Goal: Find specific page/section: Find specific page/section

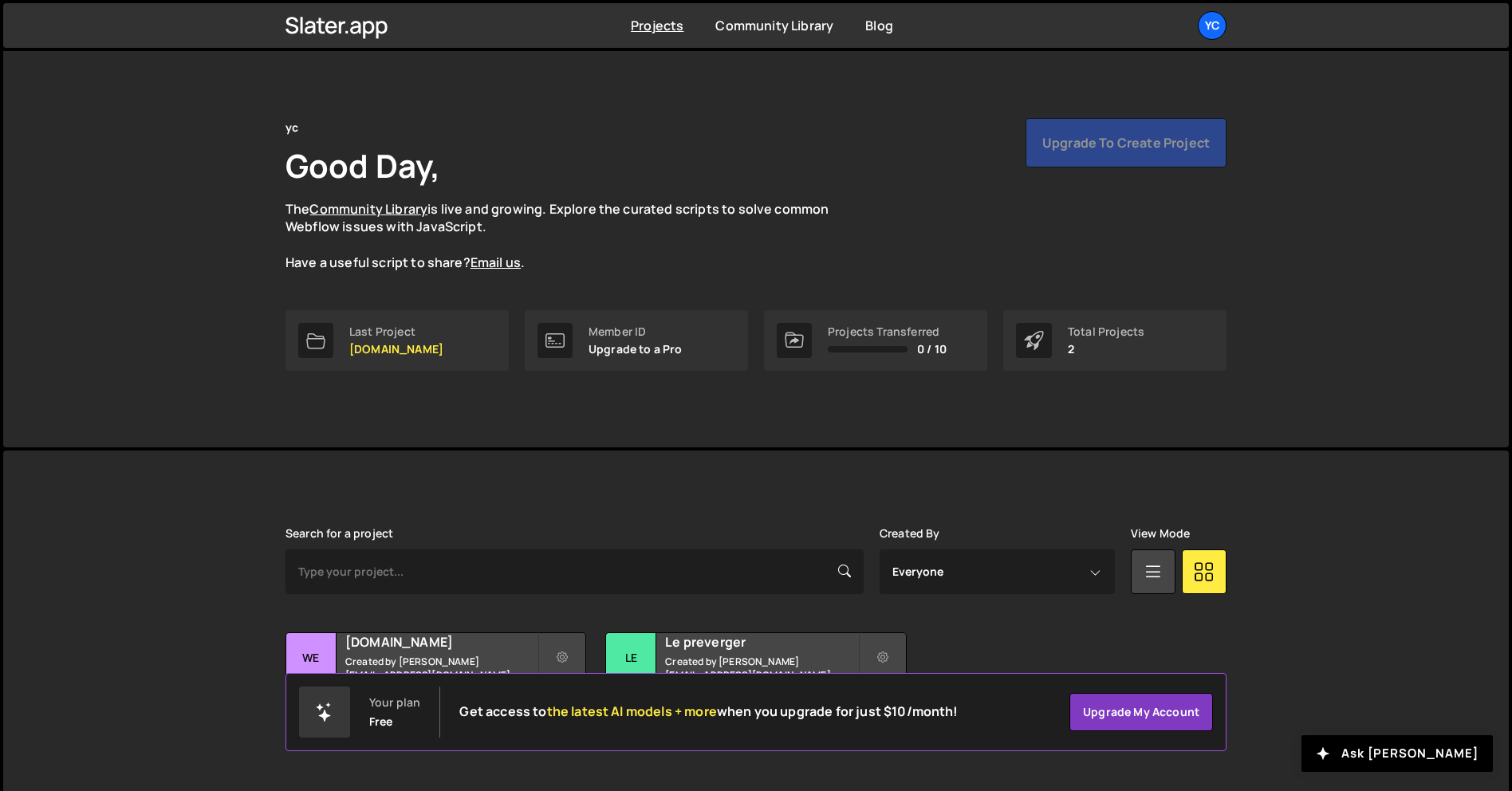
scroll to position [30, 0]
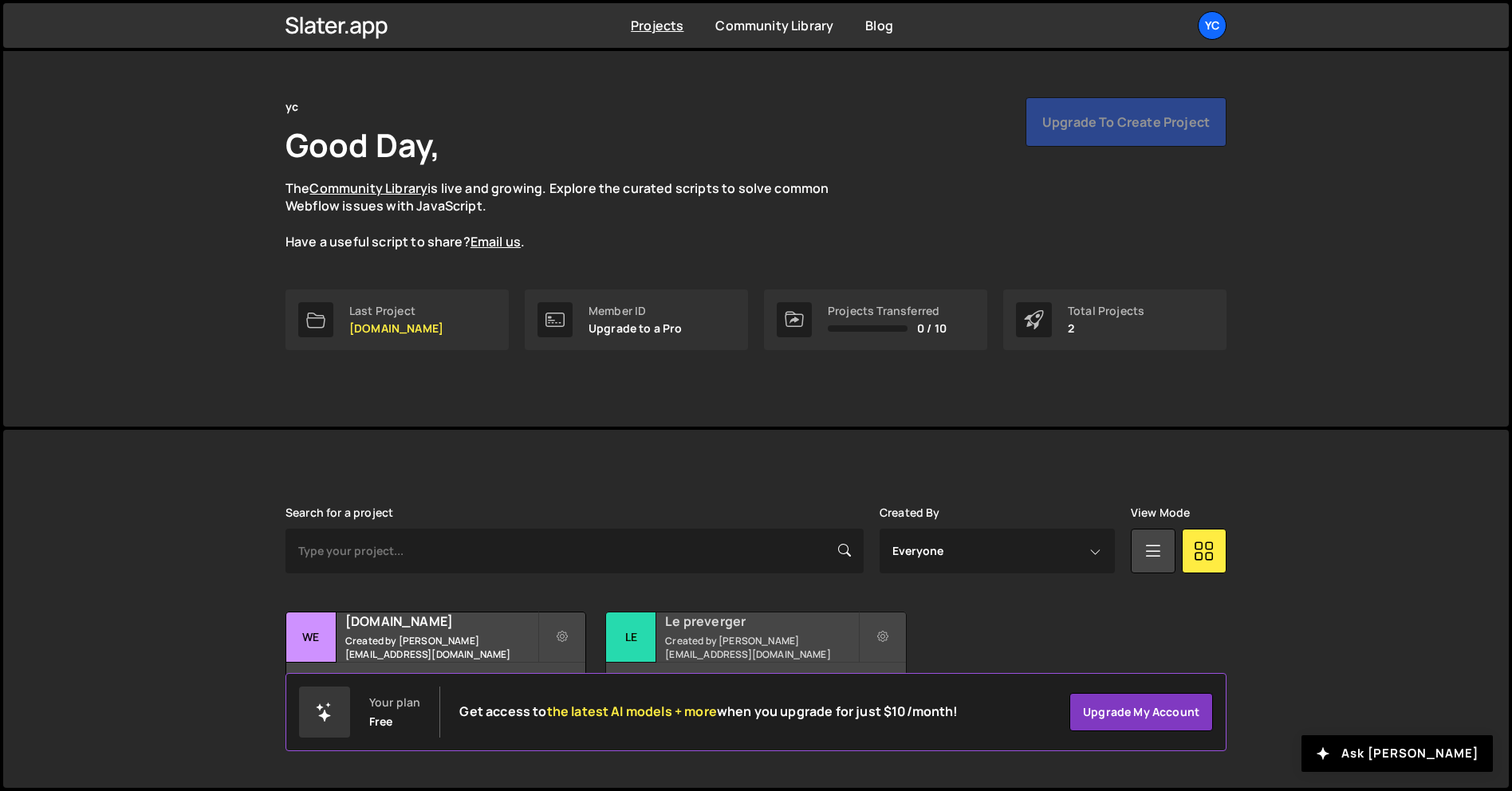
click at [835, 665] on div "30 pages, last updated by about [DATE]" at bounding box center [756, 687] width 299 height 48
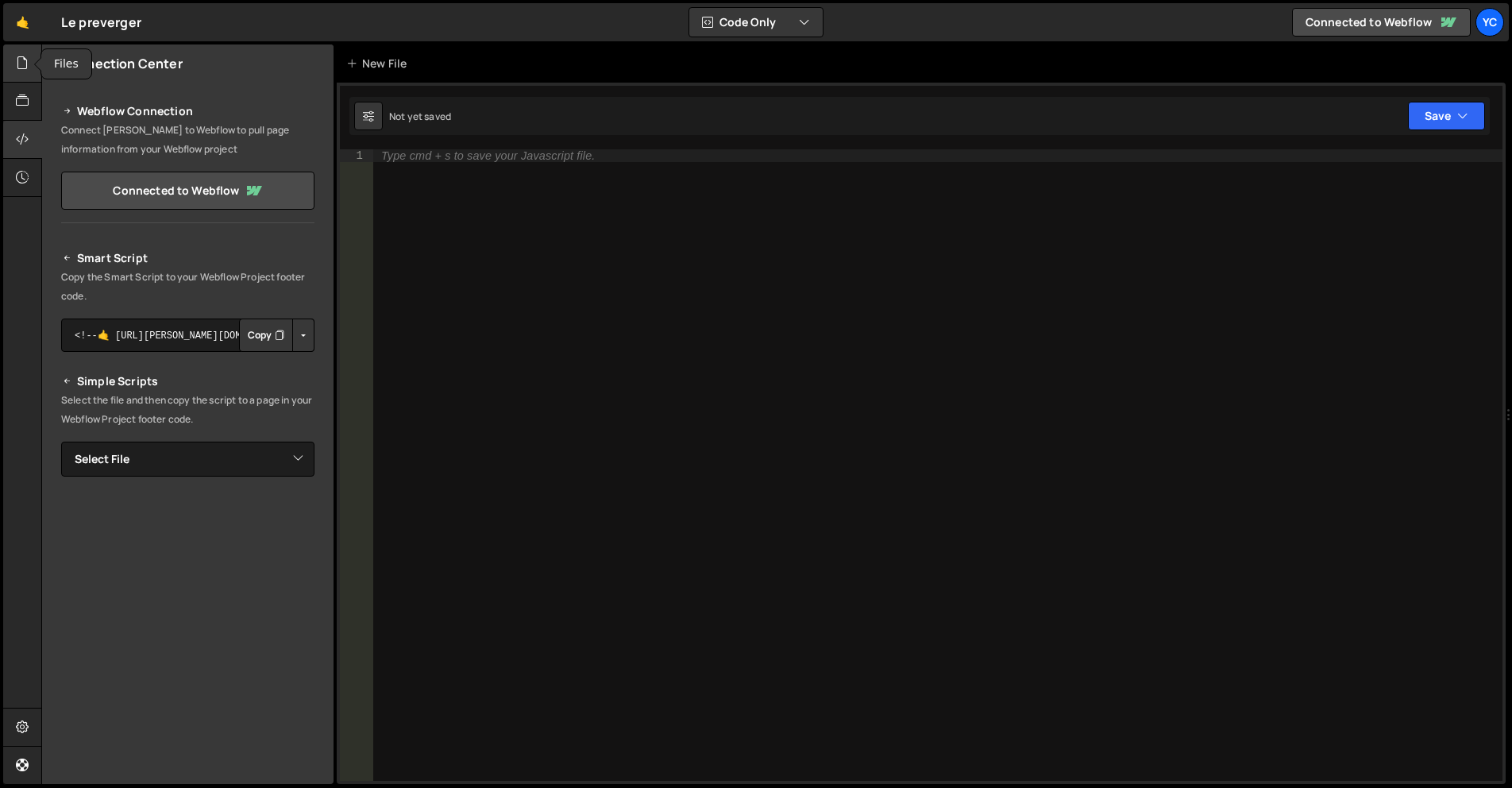
click at [8, 64] on div at bounding box center [22, 63] width 39 height 38
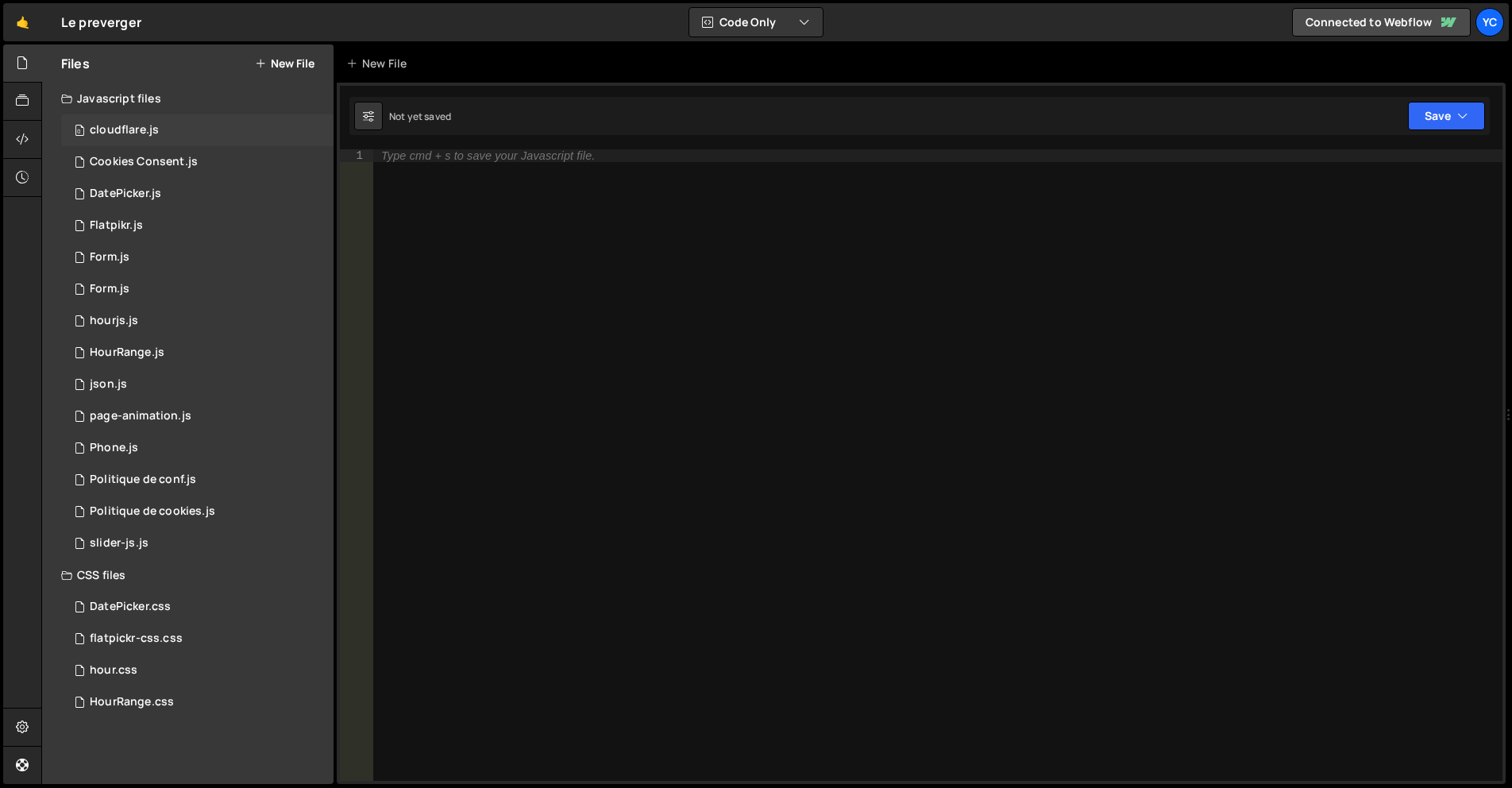
click at [205, 145] on div "0 cloudflare.js 0 0 Cookies Consent.js 0 0 DatePicker.js 0 0 Flatpikr.js" at bounding box center [188, 337] width 291 height 445
click at [186, 138] on div "0 cloudflare.js 0" at bounding box center [198, 130] width 272 height 32
